Goal: Information Seeking & Learning: Check status

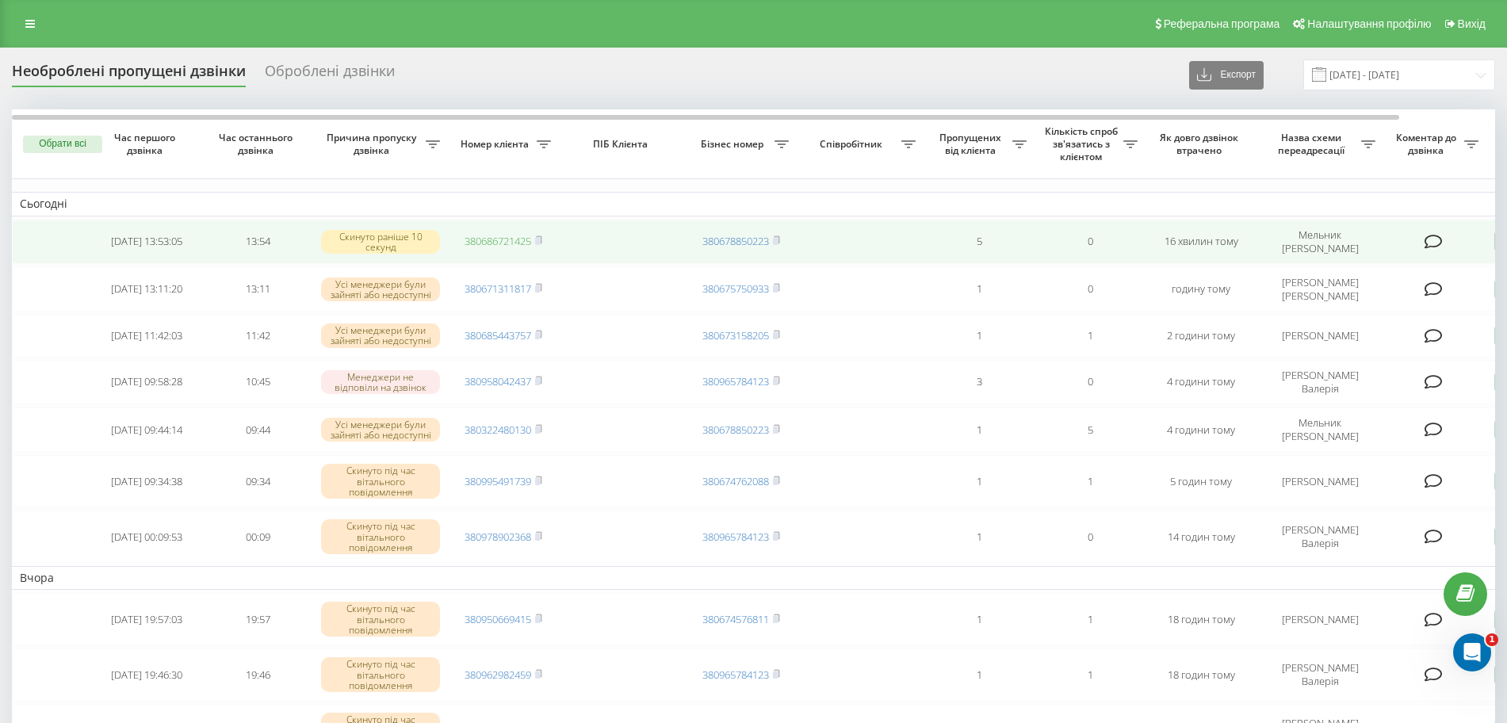
click at [524, 239] on link "380686721425" at bounding box center [497, 241] width 67 height 14
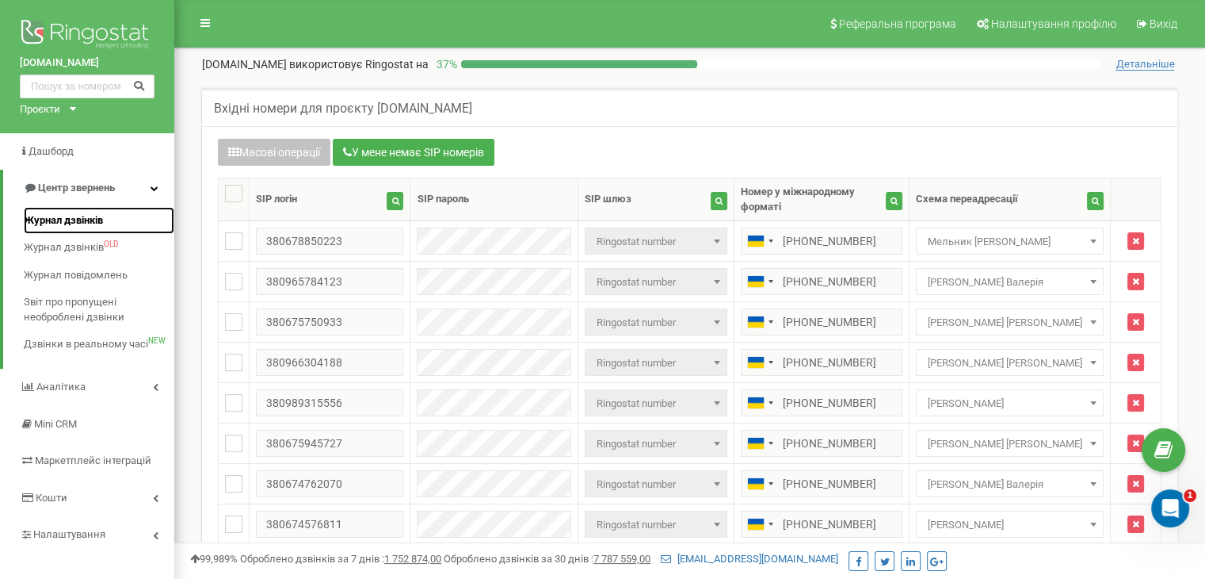
click at [91, 220] on span "Журнал дзвінків" at bounding box center [63, 220] width 79 height 15
click at [97, 190] on span "Центр звернень" at bounding box center [76, 187] width 77 height 12
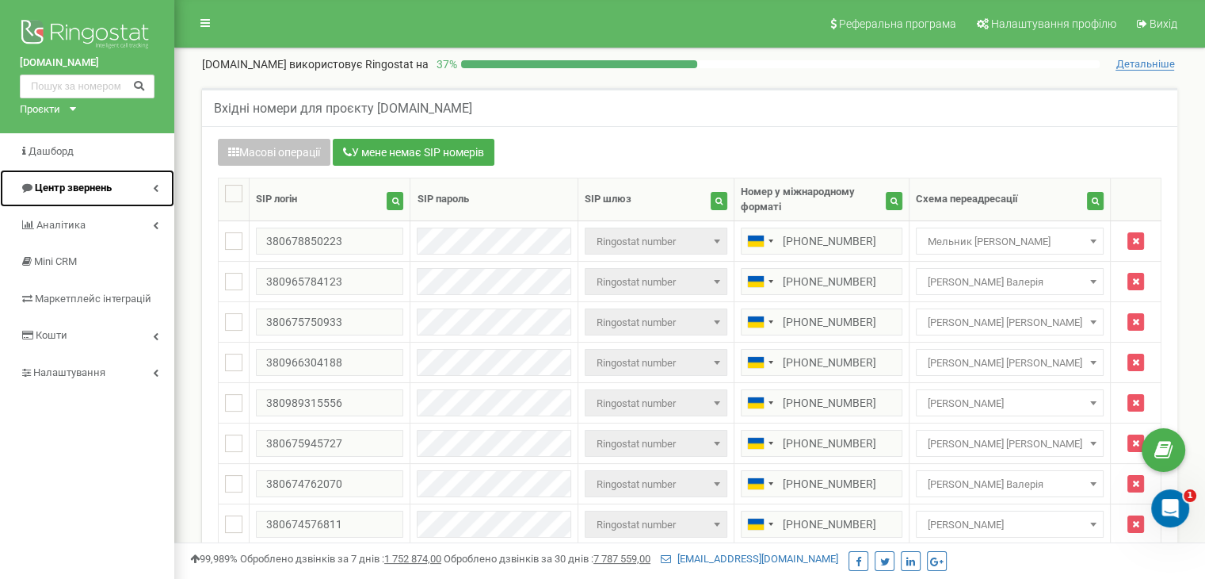
click at [155, 184] on icon at bounding box center [156, 188] width 6 height 8
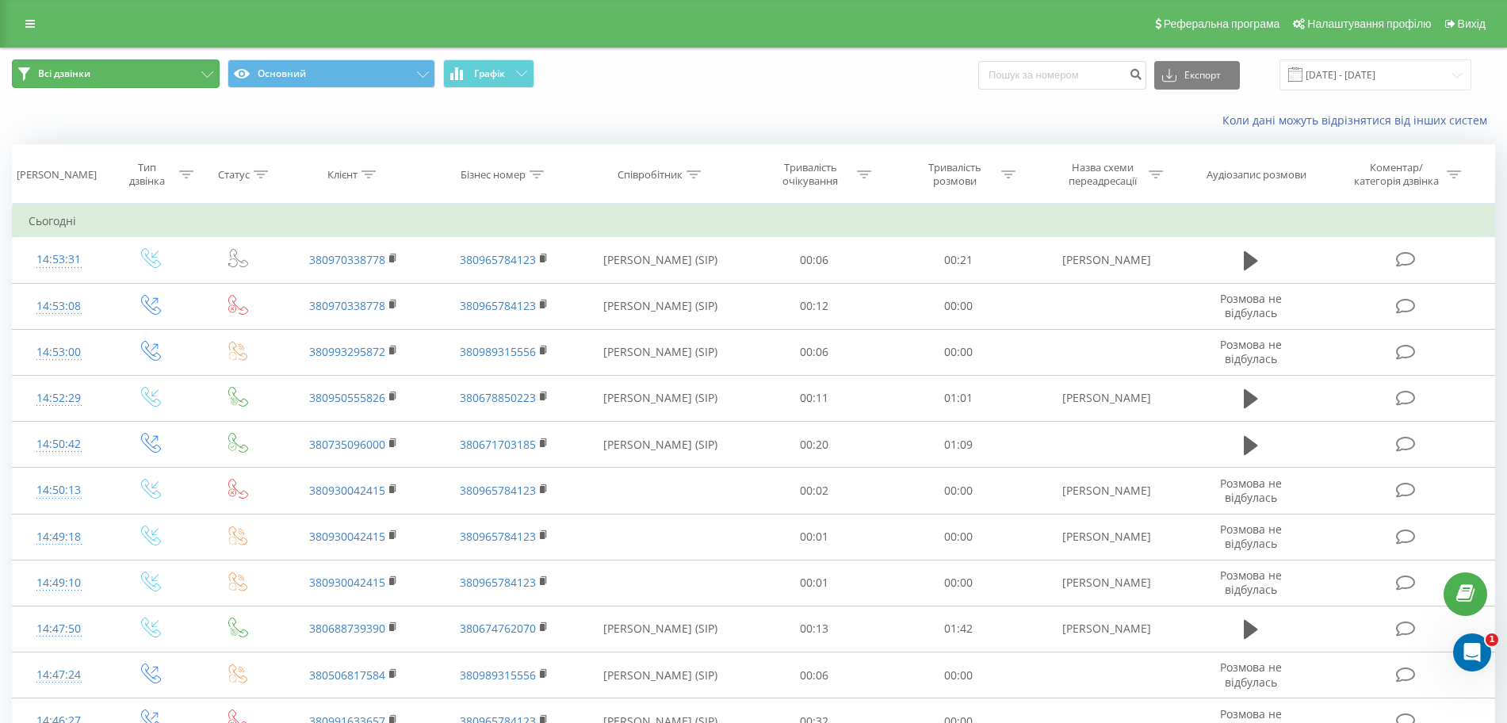
click at [204, 74] on icon at bounding box center [207, 74] width 12 height 6
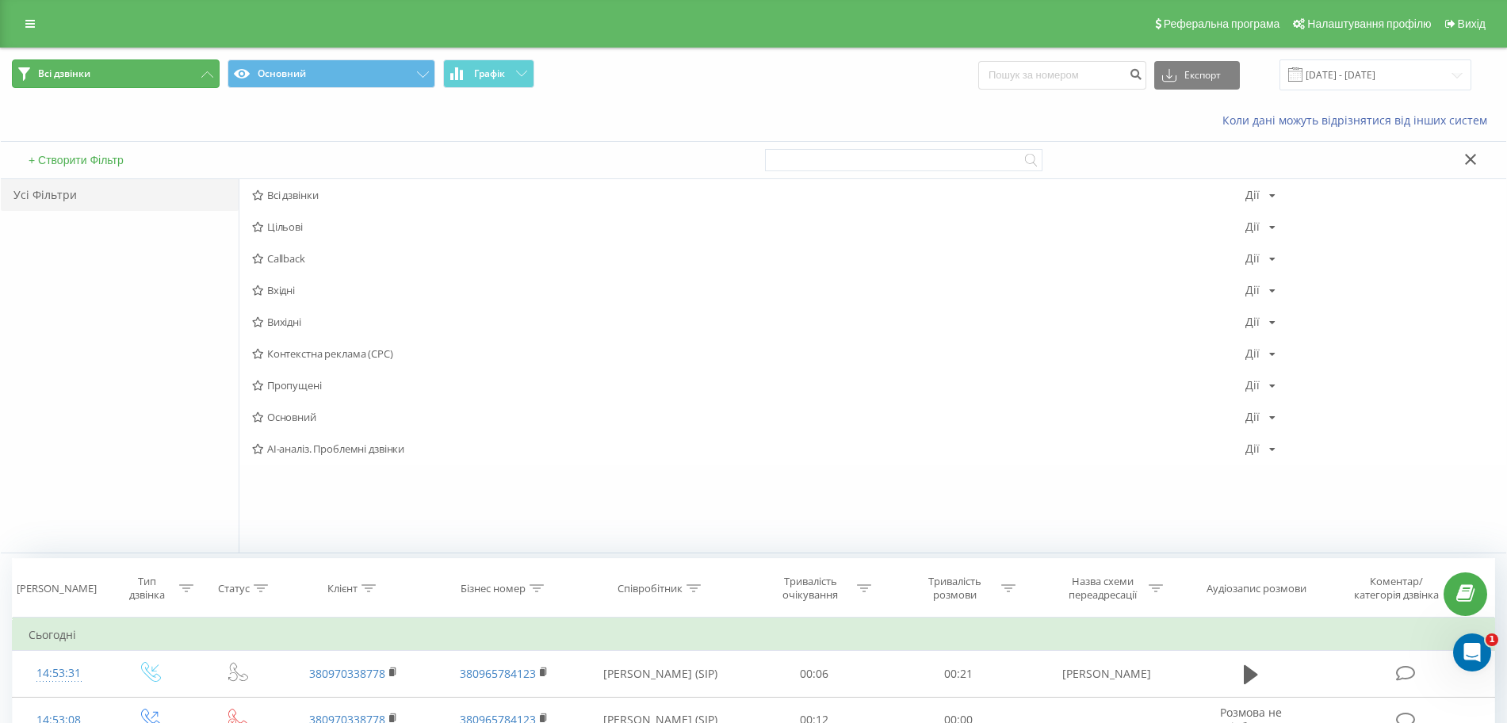
click at [201, 73] on icon at bounding box center [207, 74] width 12 height 6
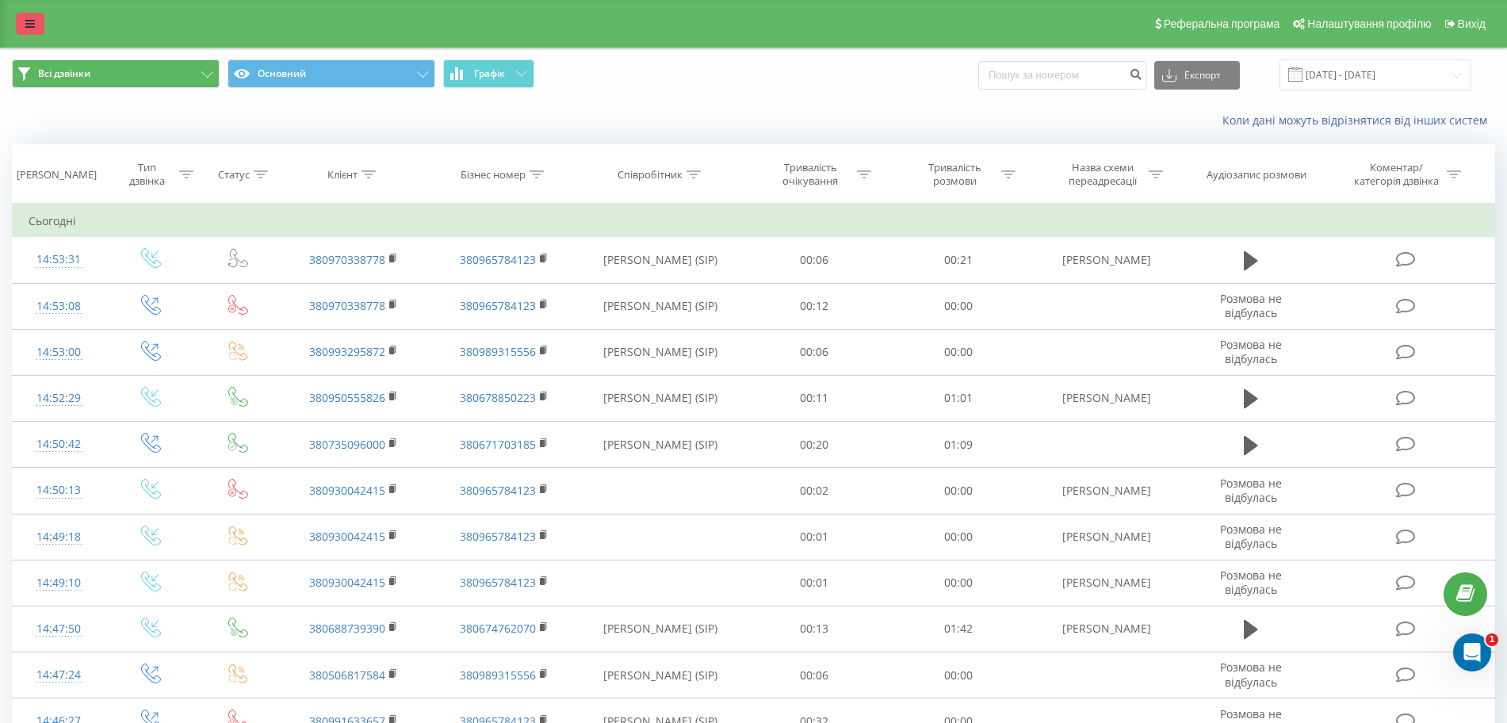
click at [32, 21] on icon at bounding box center [30, 23] width 10 height 11
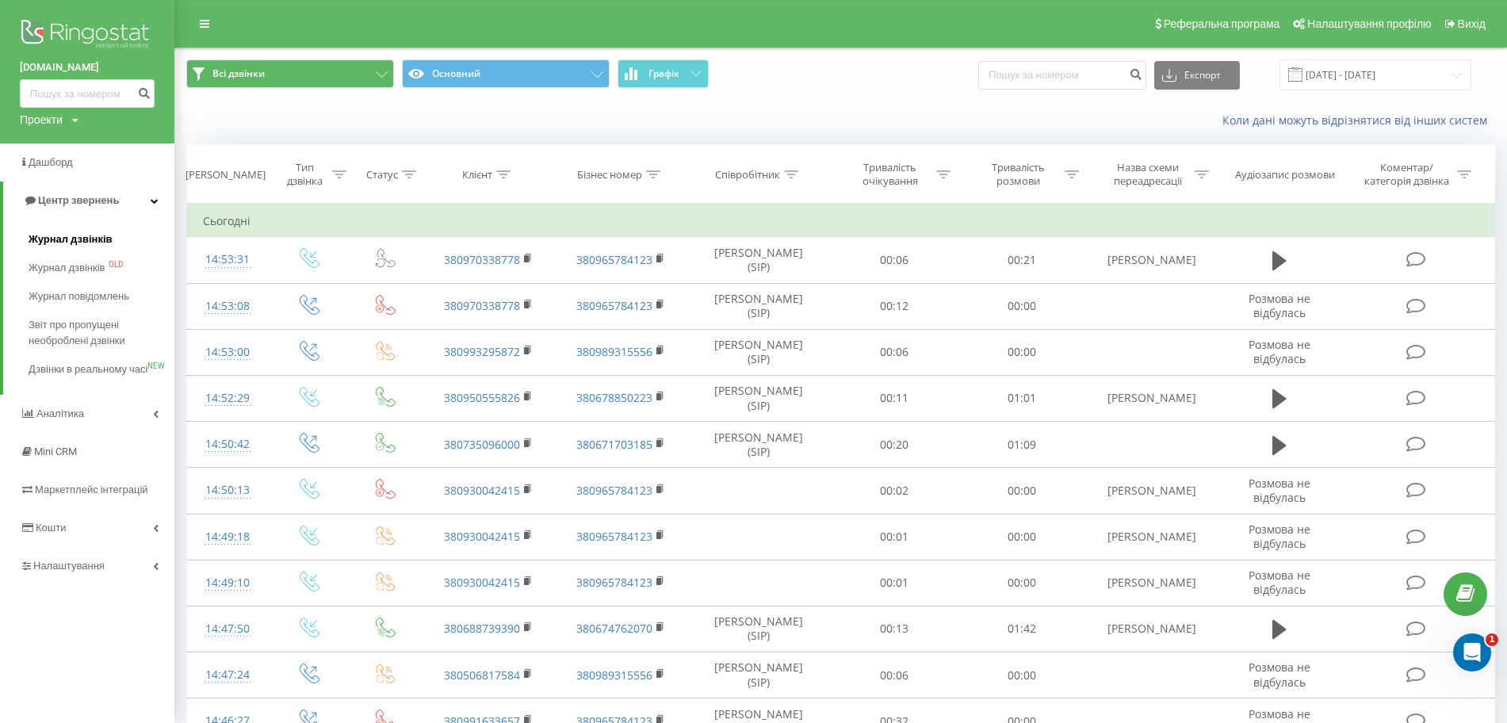
click at [51, 240] on span "Журнал дзвінків" at bounding box center [71, 239] width 84 height 16
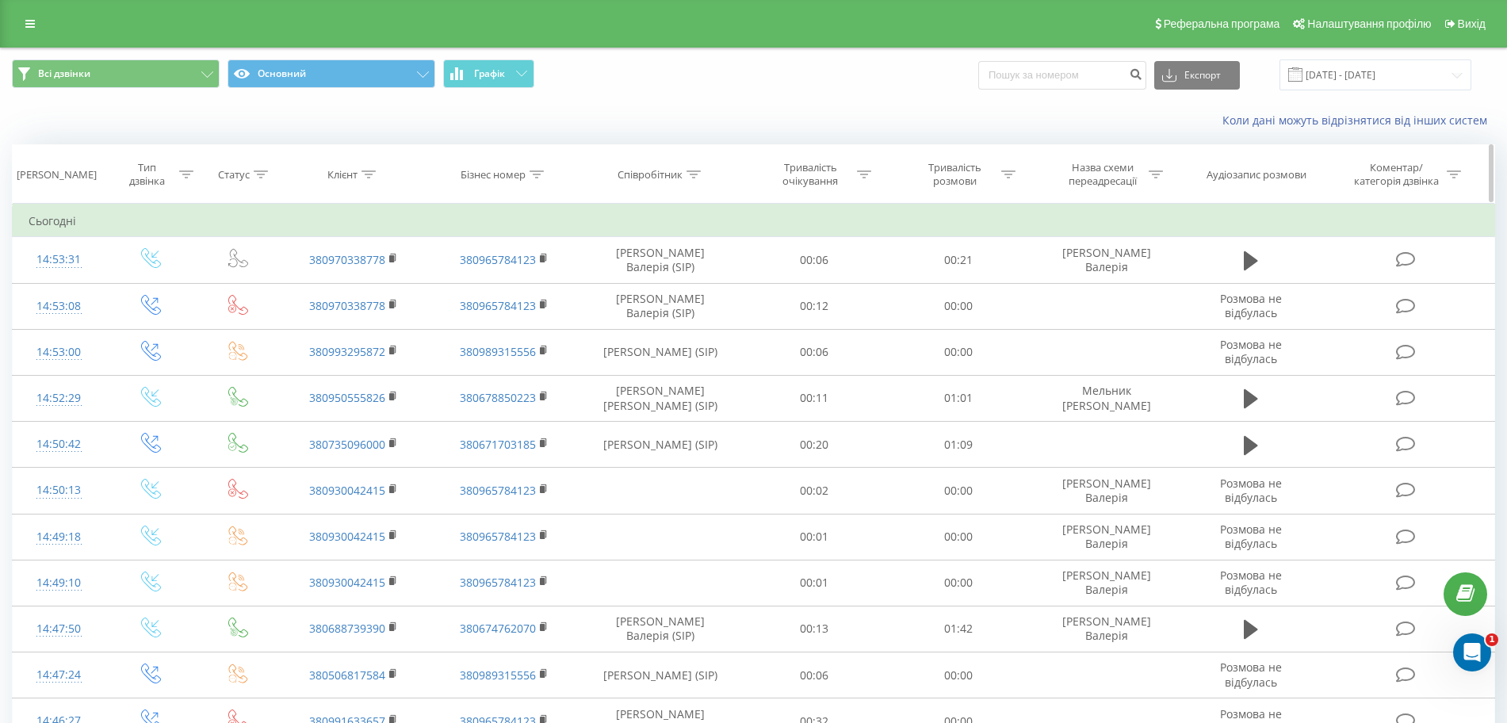
click at [538, 168] on div at bounding box center [536, 174] width 14 height 13
click at [698, 168] on div at bounding box center [693, 174] width 14 height 13
click at [647, 290] on input "text" at bounding box center [660, 288] width 139 height 28
type input "Мельник"
click at [698, 325] on span "OK" at bounding box center [694, 319] width 44 height 25
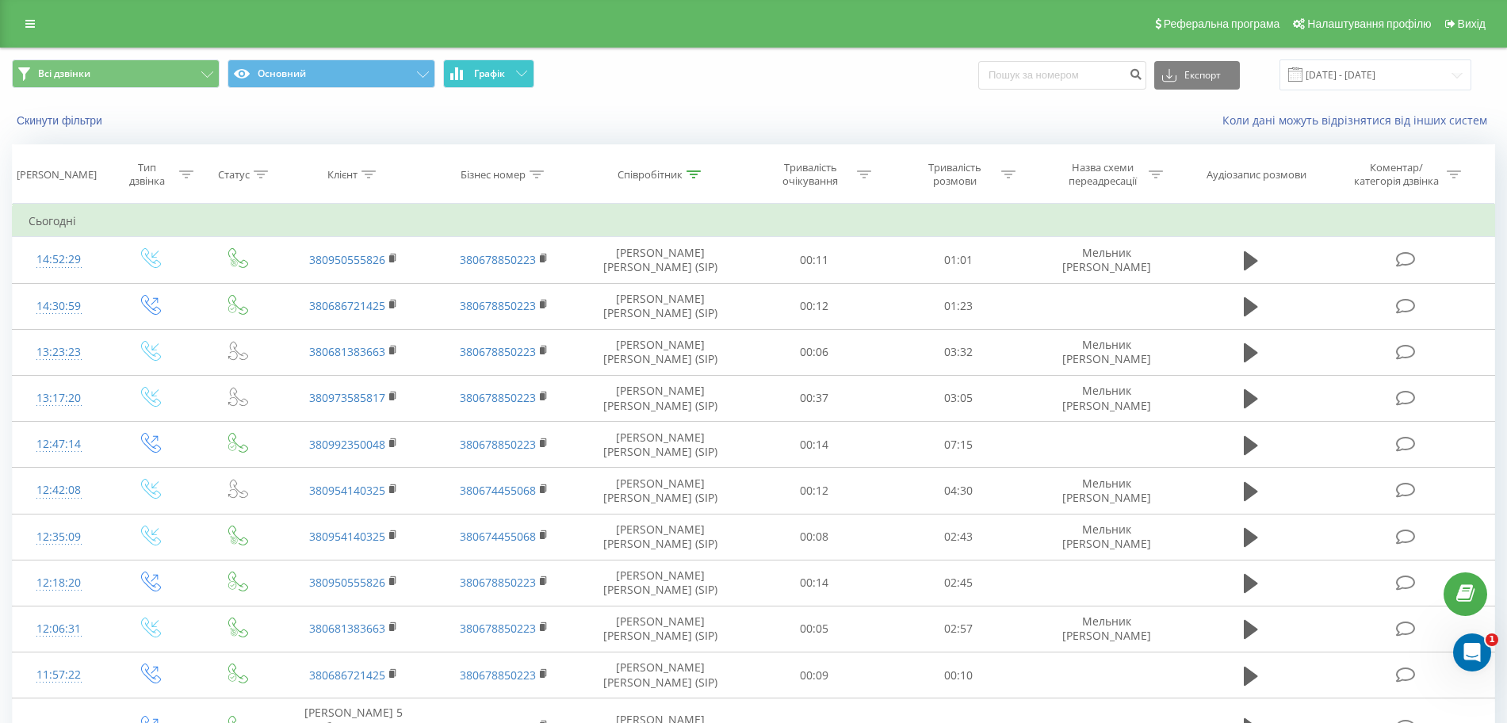
click at [477, 82] on button "Графік" at bounding box center [488, 73] width 91 height 29
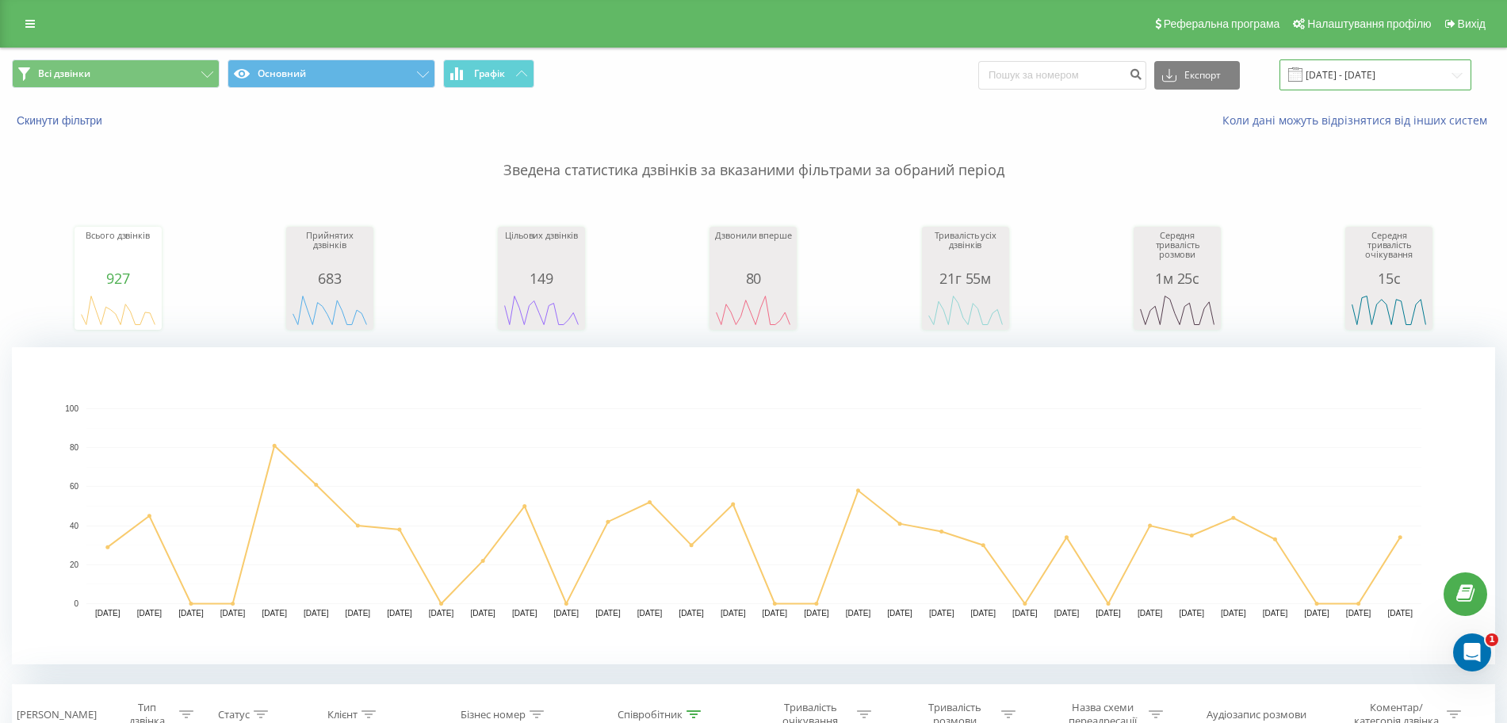
click at [1378, 60] on input "[DATE] - [DATE]" at bounding box center [1375, 74] width 192 height 31
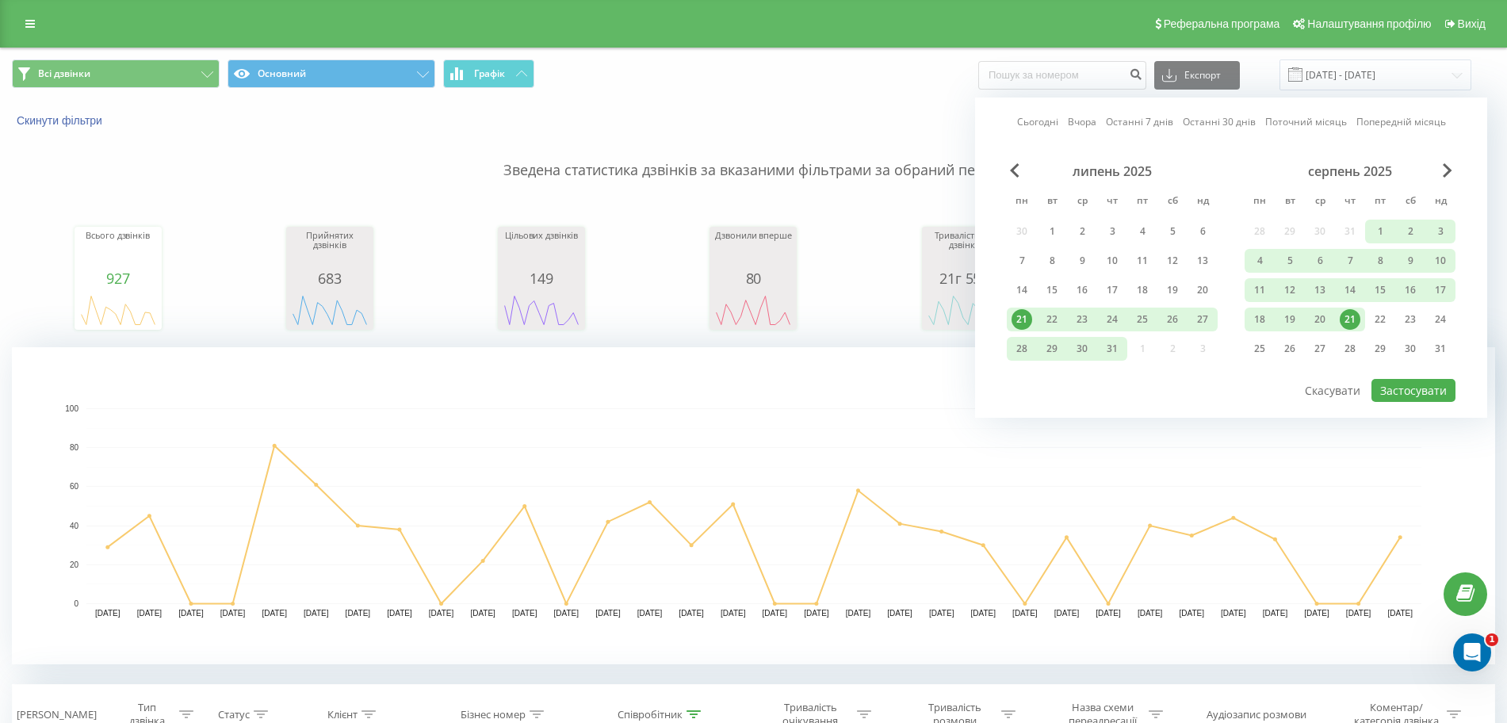
click at [1350, 320] on div "21" at bounding box center [1349, 319] width 21 height 21
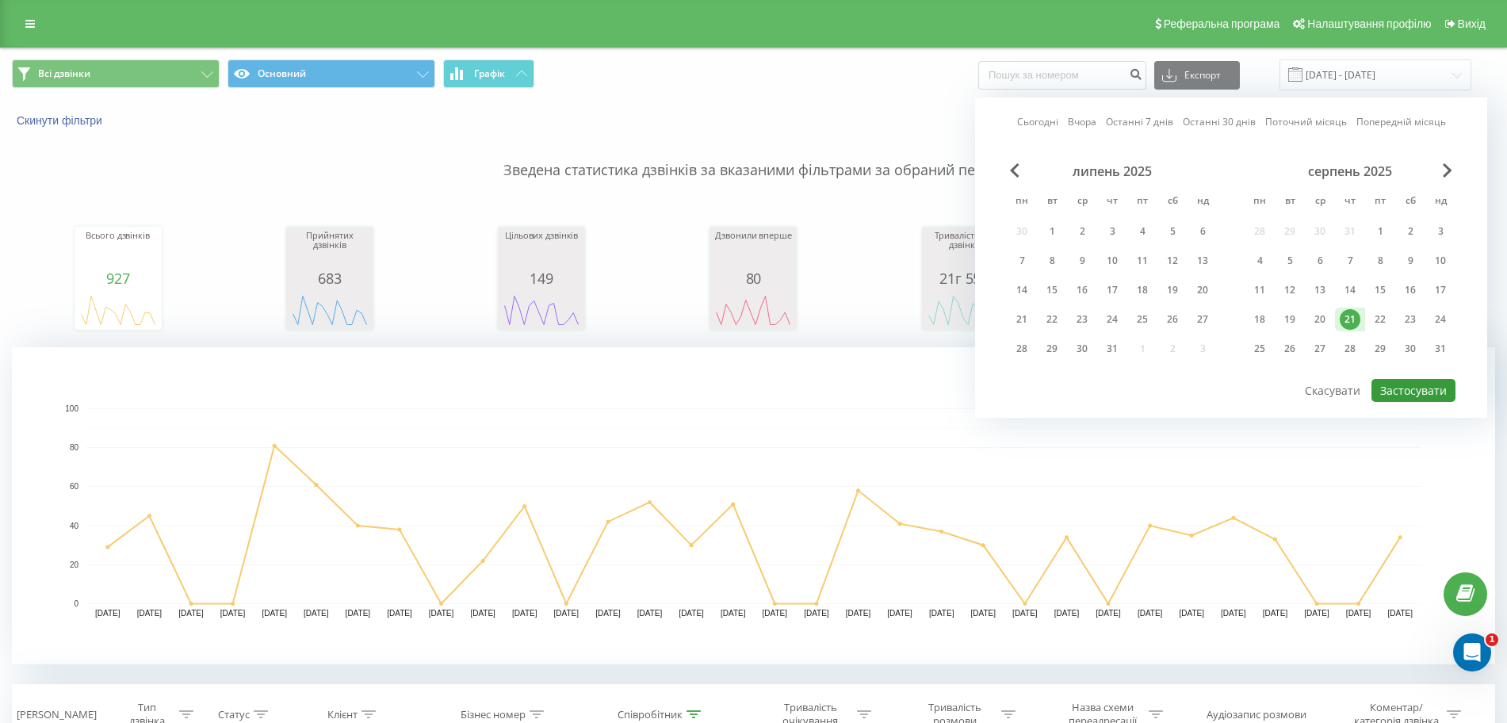
click at [1400, 385] on button "Застосувати" at bounding box center [1413, 390] width 84 height 23
type input "21.08.2025 - 21.08.2025"
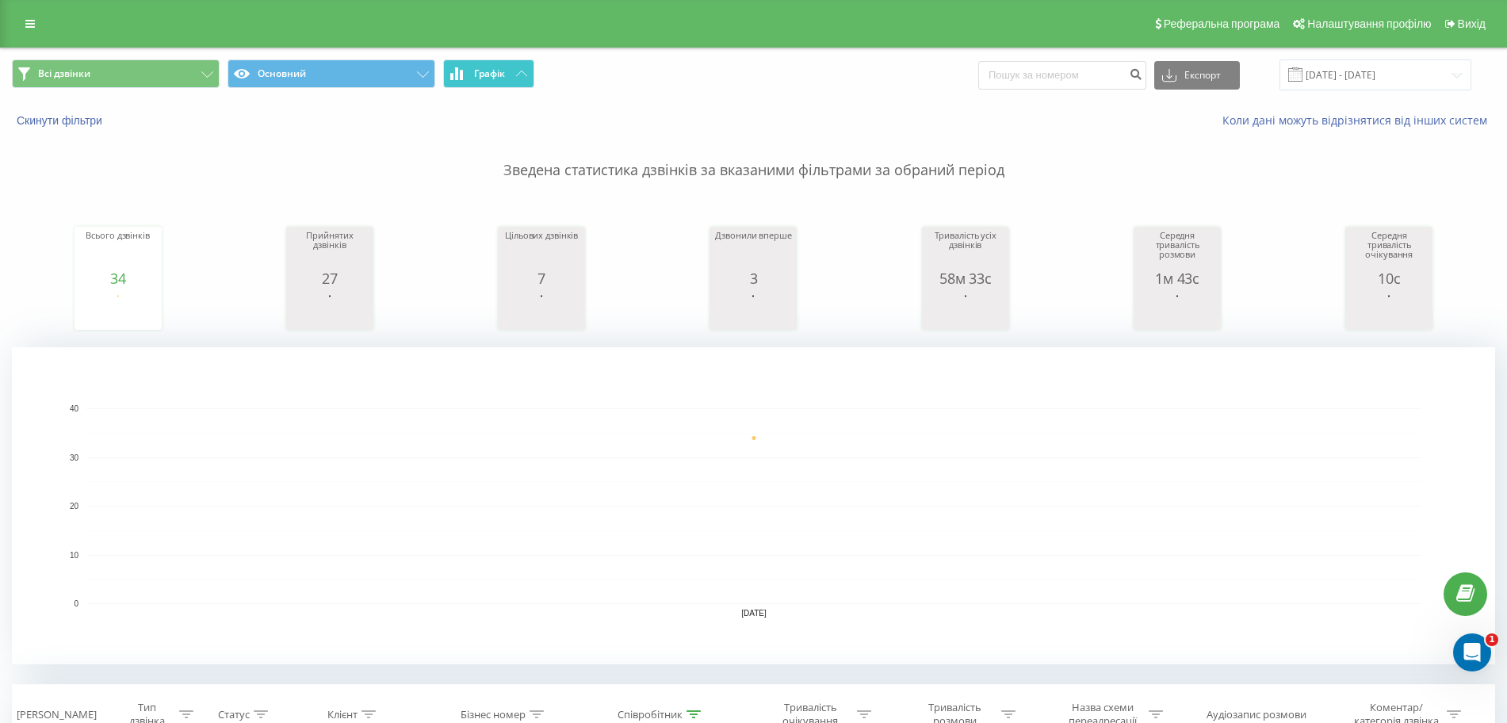
click at [491, 73] on span "Графік" at bounding box center [489, 73] width 31 height 11
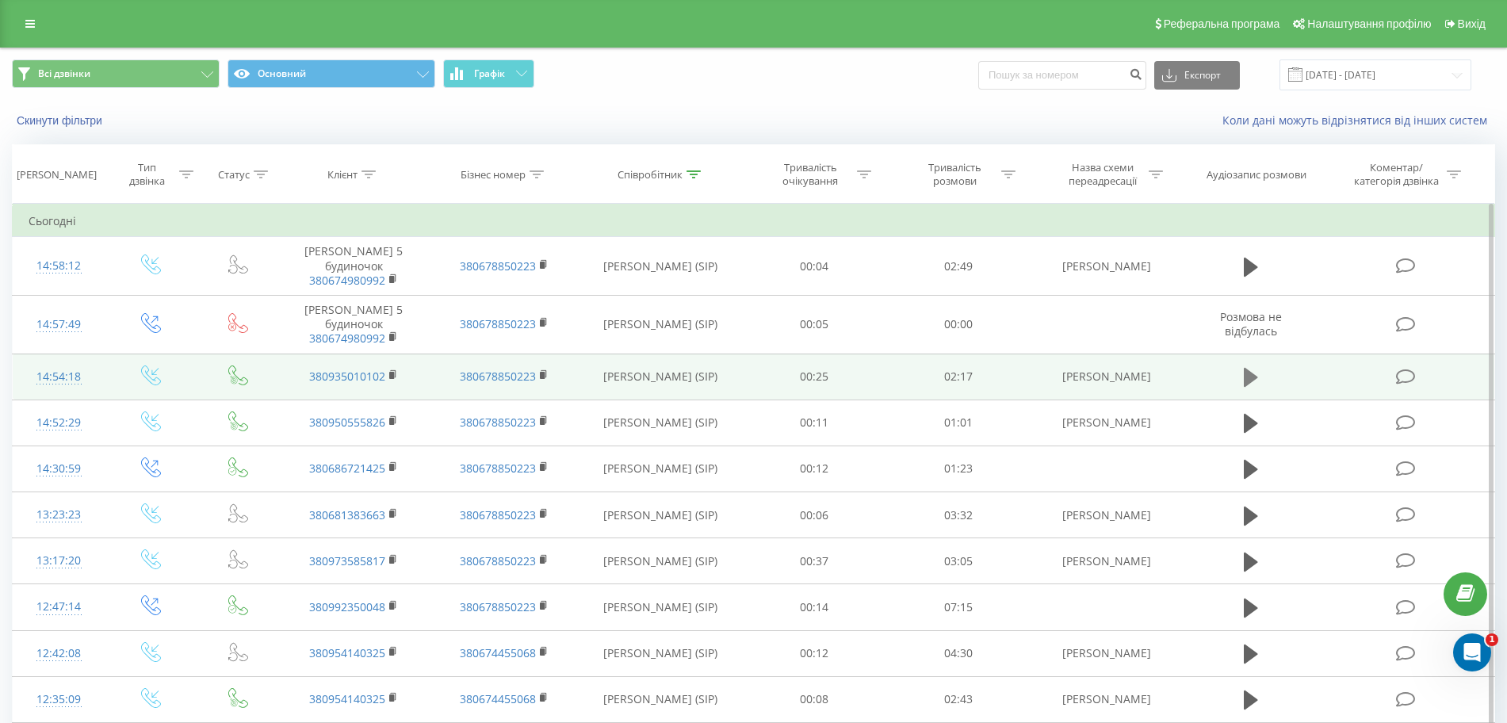
click at [1244, 369] on icon at bounding box center [1250, 377] width 14 height 19
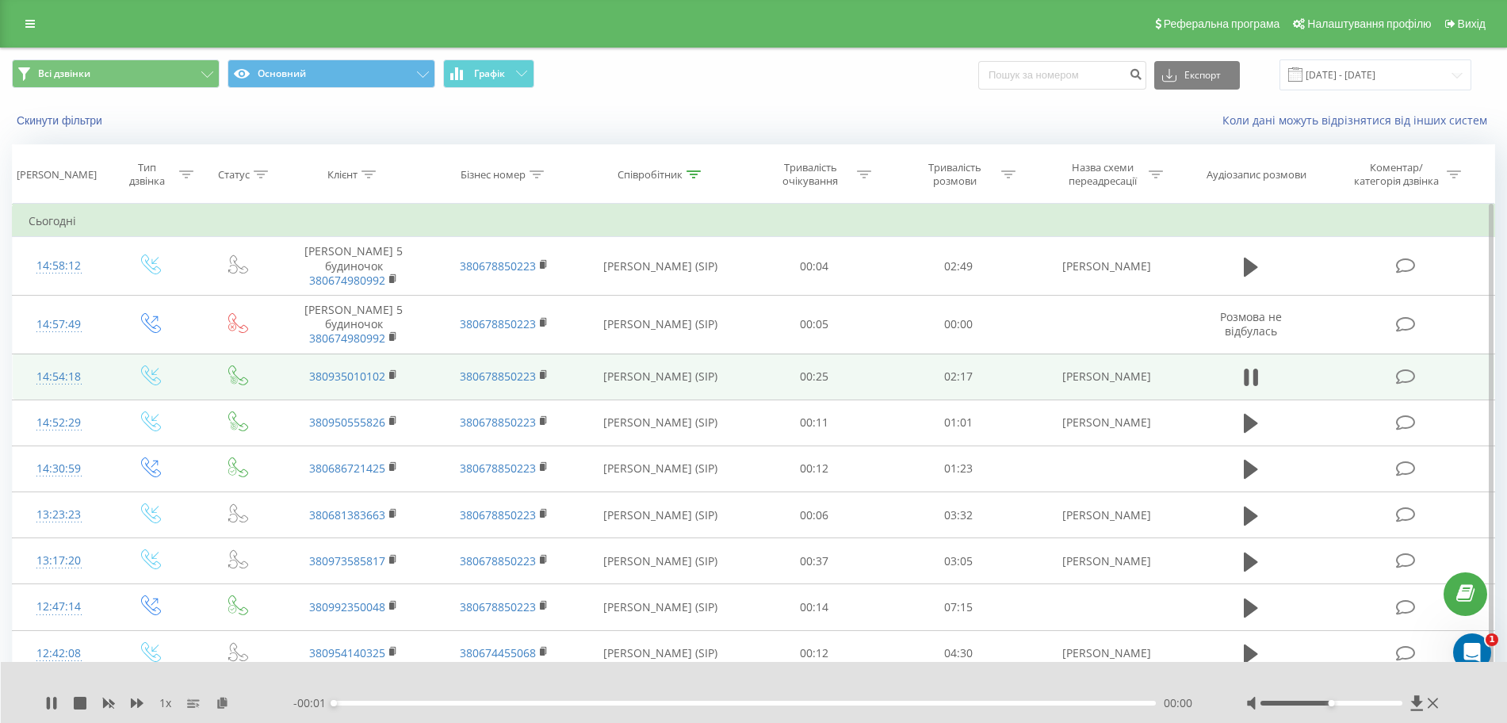
click at [371, 701] on div "00:00" at bounding box center [745, 703] width 822 height 5
click at [395, 701] on div "00:01" at bounding box center [745, 703] width 822 height 5
click at [355, 701] on div "00:03" at bounding box center [745, 703] width 822 height 5
click at [49, 705] on icon at bounding box center [48, 703] width 3 height 13
click at [364, 371] on link "380935010102" at bounding box center [347, 376] width 76 height 15
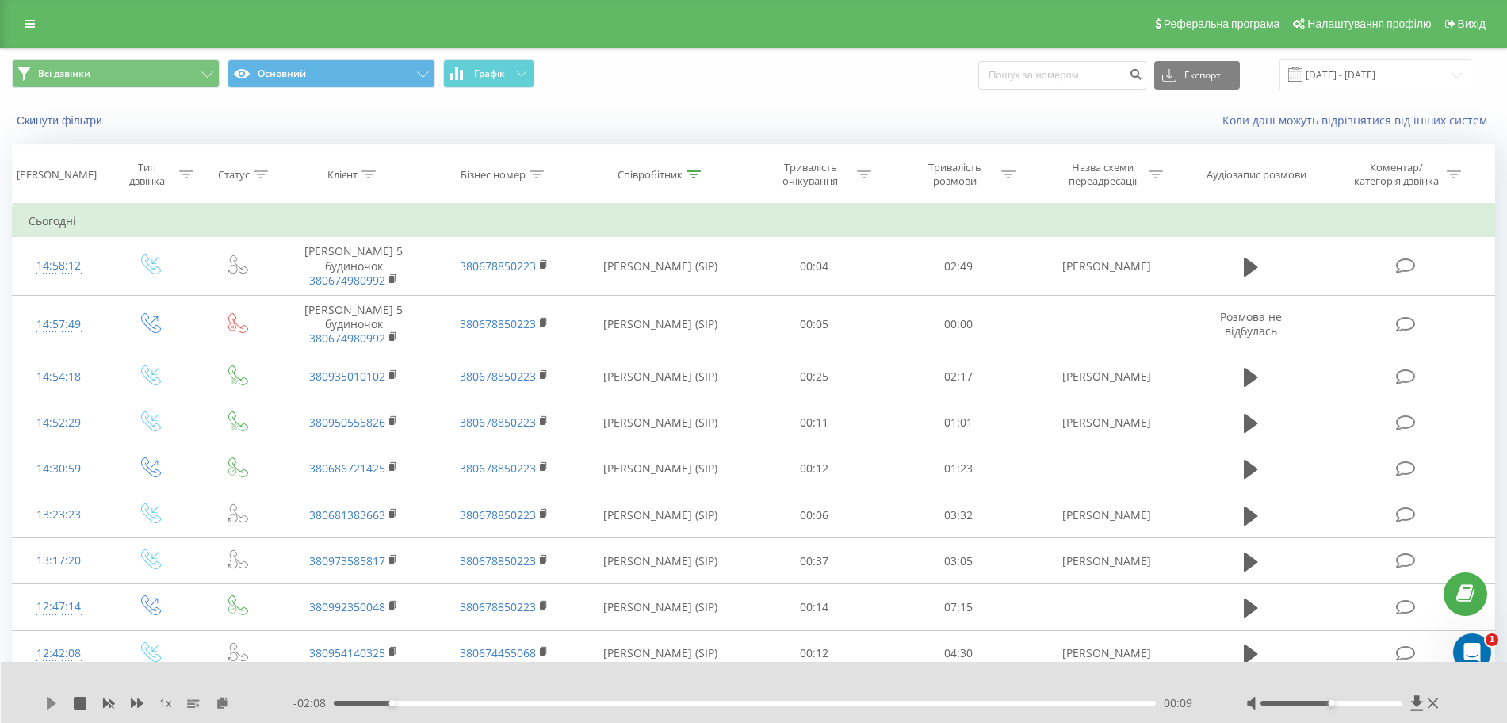
click at [51, 702] on icon at bounding box center [52, 703] width 10 height 13
click at [424, 699] on div "- 02:05 00:12 00:12" at bounding box center [749, 703] width 913 height 16
click at [423, 704] on div "00:00" at bounding box center [745, 703] width 822 height 5
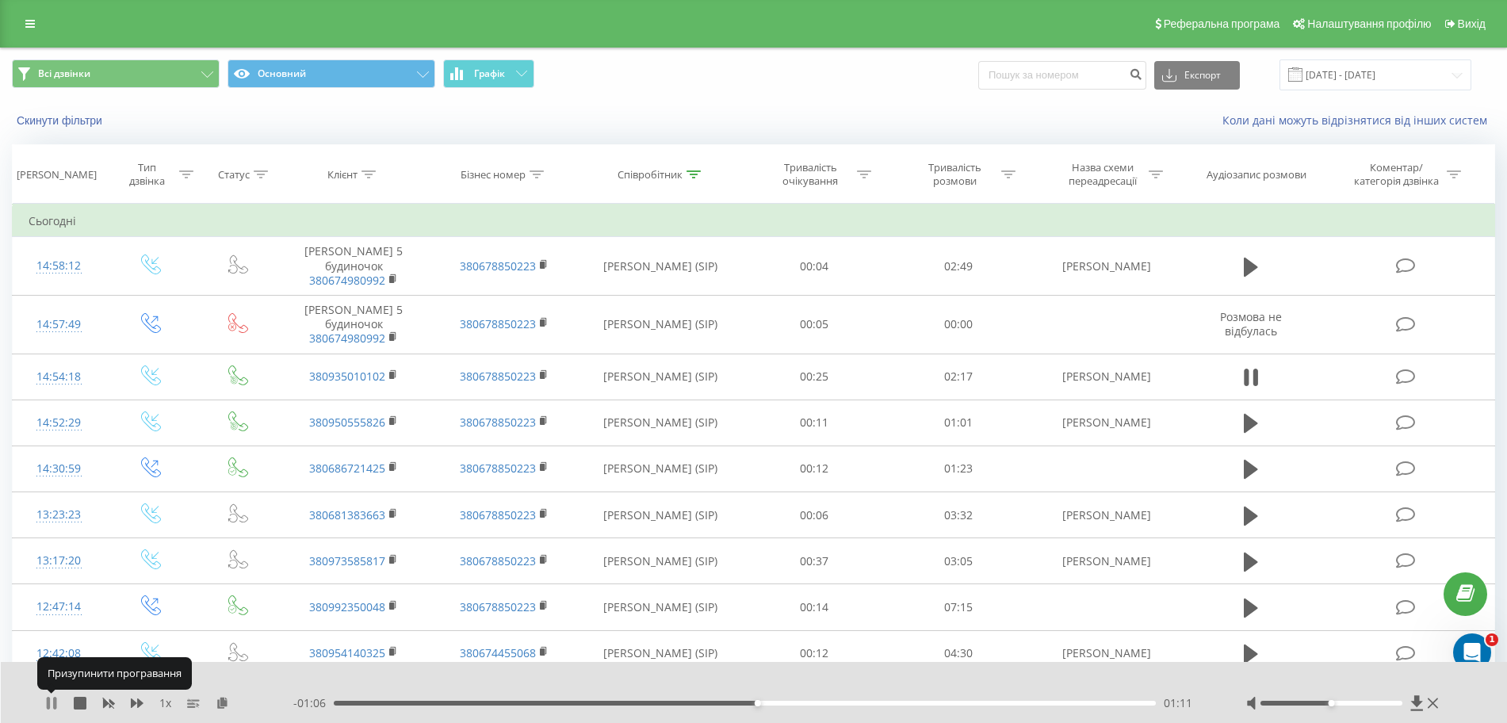
click at [53, 707] on icon at bounding box center [51, 703] width 13 height 13
